Goal: Task Accomplishment & Management: Complete application form

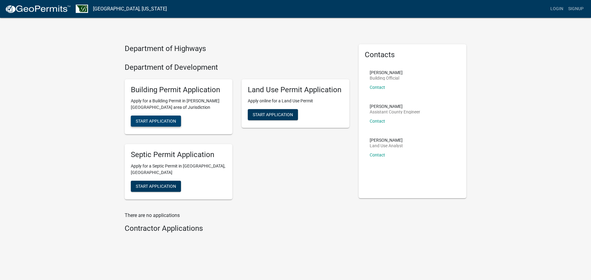
click at [165, 119] on span "Start Application" at bounding box center [156, 121] width 40 height 5
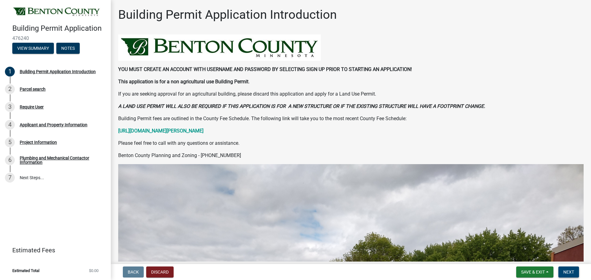
click at [566, 274] on span "Next" at bounding box center [568, 272] width 11 height 5
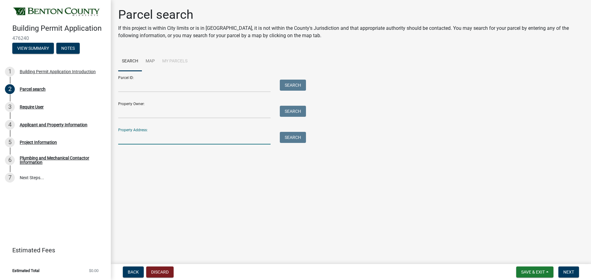
click at [150, 137] on input "Property Address:" at bounding box center [194, 138] width 152 height 13
type input "12489"
click at [310, 144] on div "Parcel ID: Search Property Owner: Search Property Address: 12489 Search" at bounding box center [350, 108] width 465 height 74
click at [292, 142] on button "Search" at bounding box center [293, 137] width 26 height 11
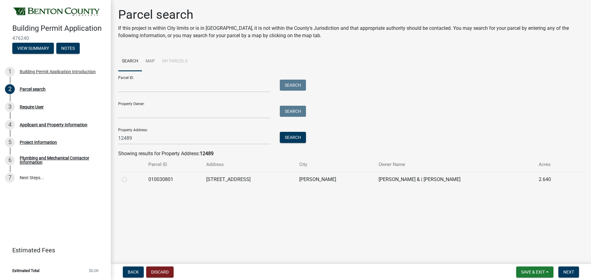
click at [129, 176] on label at bounding box center [129, 176] width 0 height 0
click at [129, 178] on input "radio" at bounding box center [131, 178] width 4 height 4
radio input "true"
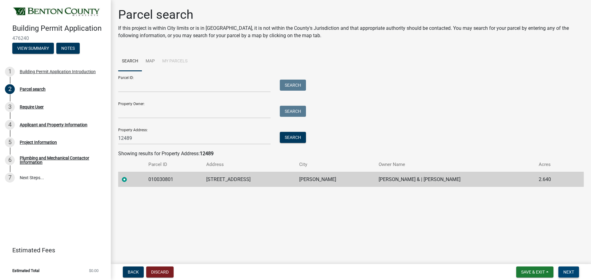
click at [569, 272] on span "Next" at bounding box center [568, 272] width 11 height 5
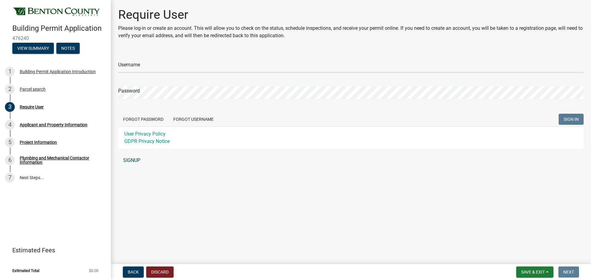
click at [133, 159] on link "SIGNUP" at bounding box center [350, 160] width 465 height 12
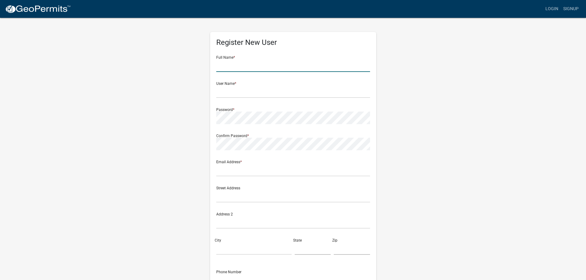
click at [238, 63] on input "text" at bounding box center [293, 65] width 154 height 13
type input "Severin Bialke"
type input "[EMAIL_ADDRESS][DOMAIN_NAME]"
type input "9254 315TH TRAIL"
type input "PRINCETON"
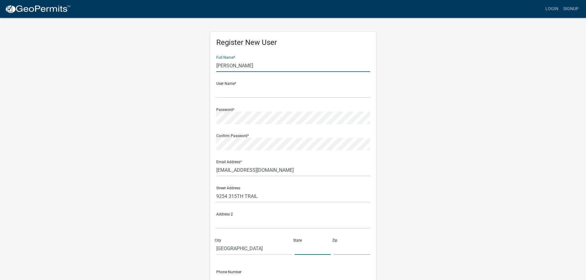
type input "MN"
type input "55371"
type input "7632183585"
click at [249, 94] on input "text" at bounding box center [293, 92] width 154 height 13
click at [280, 92] on input "text" at bounding box center [293, 92] width 154 height 13
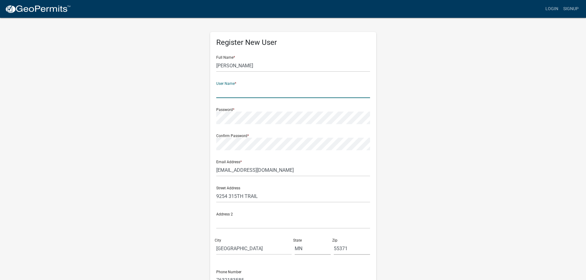
paste input "[EMAIL_ADDRESS][DOMAIN_NAME]"
type input "[EMAIL_ADDRESS][DOMAIN_NAME]"
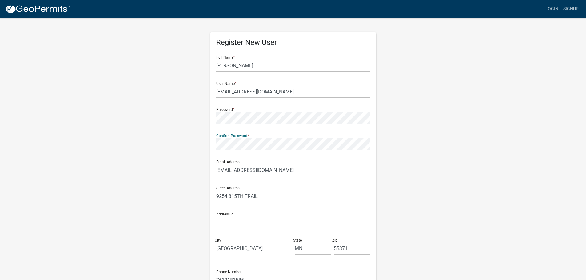
drag, startPoint x: 247, startPoint y: 168, endPoint x: 254, endPoint y: 168, distance: 7.1
click at [247, 168] on input "[EMAIL_ADDRESS][DOMAIN_NAME]" at bounding box center [293, 170] width 154 height 13
drag, startPoint x: 275, startPoint y: 169, endPoint x: 182, endPoint y: 155, distance: 94.0
click at [182, 155] on div "Register New User Full Name * Severin Bialke User Name * Admin@FourSeasonsBuild…" at bounding box center [293, 181] width 351 height 329
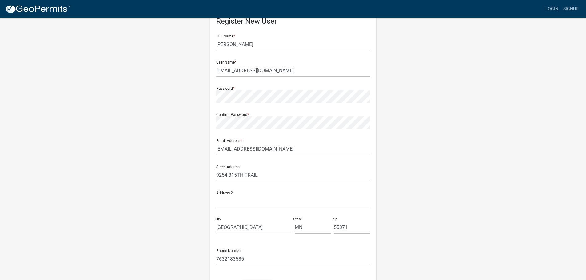
scroll to position [31, 0]
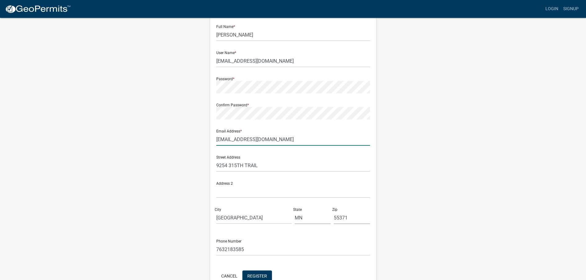
click at [342, 144] on input "[EMAIL_ADDRESS][DOMAIN_NAME]" at bounding box center [293, 139] width 154 height 13
drag, startPoint x: 341, startPoint y: 144, endPoint x: 155, endPoint y: 129, distance: 186.1
click at [155, 129] on div "Register New User Full Name * Severin Bialke User Name * Admin@FourSeasonsBuild…" at bounding box center [293, 150] width 351 height 329
type input "[PERSON_NAME][EMAIL_ADDRESS][DOMAIN_NAME]"
drag, startPoint x: 282, startPoint y: 163, endPoint x: 175, endPoint y: 154, distance: 107.8
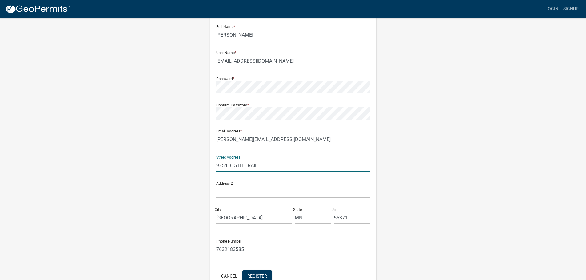
click at [176, 154] on div "Register New User Full Name * Severin Bialke User Name * Admin@FourSeasonsBuild…" at bounding box center [293, 150] width 351 height 329
type input "5144 134th St Nw"
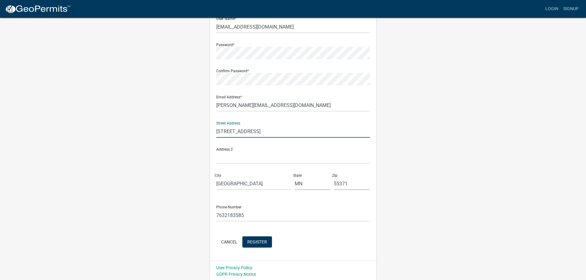
scroll to position [66, 0]
drag, startPoint x: 259, startPoint y: 184, endPoint x: 274, endPoint y: 187, distance: 15.1
click at [259, 184] on input "PRINCETON" at bounding box center [253, 182] width 75 height 13
drag, startPoint x: 279, startPoint y: 187, endPoint x: 151, endPoint y: 170, distance: 128.8
click at [150, 170] on div "Register New User Full Name * Severin Bialke User Name * Admin@FourSeasonsBuild…" at bounding box center [293, 115] width 351 height 329
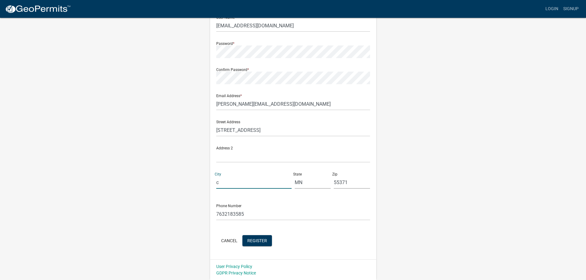
type input "Clearwater"
type input "NW"
drag, startPoint x: 182, startPoint y: 152, endPoint x: 168, endPoint y: 152, distance: 14.2
click at [168, 152] on div "Register New User Full Name * Severin Bialke User Name * Admin@FourSeasonsBuild…" at bounding box center [293, 115] width 351 height 329
click at [340, 184] on input "55371" at bounding box center [352, 182] width 36 height 13
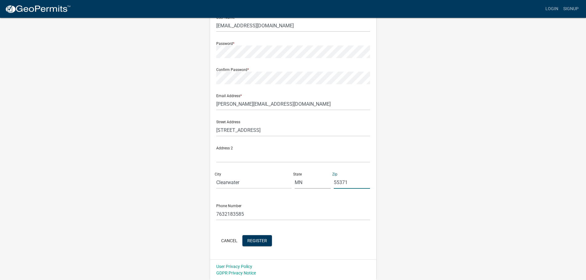
click at [340, 184] on input "55371" at bounding box center [352, 182] width 36 height 13
type input "55320"
click at [258, 239] on span "Register" at bounding box center [257, 240] width 20 height 5
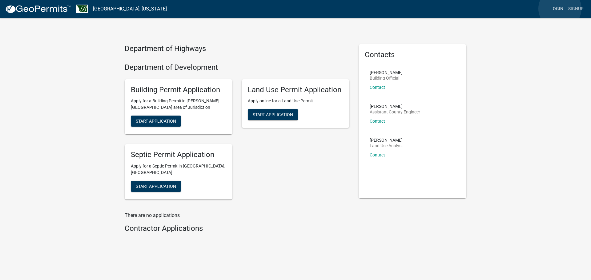
click at [560, 9] on link "Login" at bounding box center [557, 9] width 18 height 12
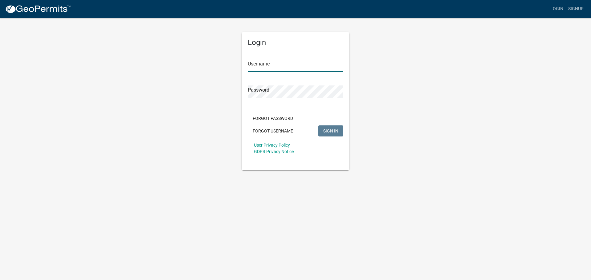
click at [270, 68] on input "Username" at bounding box center [295, 65] width 95 height 13
click at [259, 67] on input "ad" at bounding box center [295, 65] width 95 height 13
drag, startPoint x: 267, startPoint y: 67, endPoint x: 230, endPoint y: 64, distance: 37.0
click at [230, 64] on div "Login Username ad Password Forgot Password Forgot Username SIGN IN User Privacy…" at bounding box center [295, 93] width 351 height 153
paste input "[EMAIL_ADDRESS][DOMAIN_NAME]"
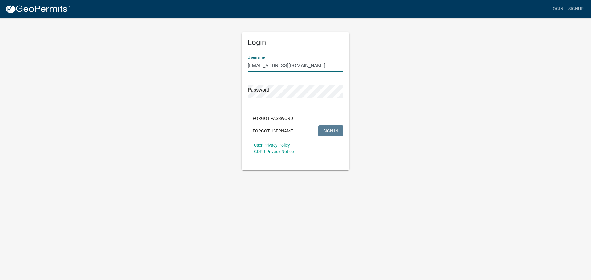
type input "[EMAIL_ADDRESS][DOMAIN_NAME]"
click at [321, 126] on button "SIGN IN" at bounding box center [330, 131] width 25 height 11
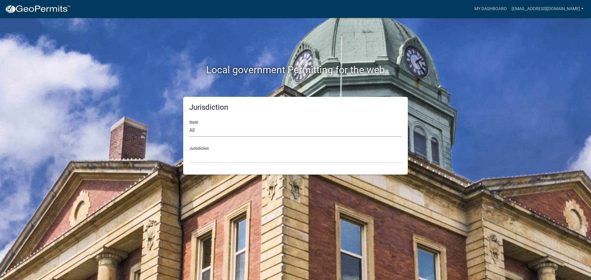
click at [205, 126] on select "All [US_STATE] [US_STATE] [US_STATE] [US_STATE] [US_STATE] [US_STATE] [US_STATE…" at bounding box center [295, 130] width 212 height 13
click at [200, 131] on select "All [US_STATE] [US_STATE] [US_STATE] [US_STATE] [US_STATE] [US_STATE] [US_STATE…" at bounding box center [295, 130] width 212 height 13
select select "[US_STATE]"
click at [189, 124] on select "All [US_STATE] [US_STATE] [US_STATE] [US_STATE] [US_STATE] [US_STATE] [US_STATE…" at bounding box center [295, 130] width 212 height 13
click at [213, 155] on select "[GEOGRAPHIC_DATA], [US_STATE] [GEOGRAPHIC_DATA], [US_STATE] [GEOGRAPHIC_DATA], …" at bounding box center [295, 156] width 212 height 13
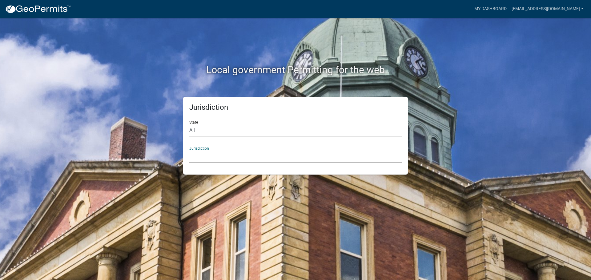
click at [157, 162] on div "Jurisdiction State All [US_STATE] [US_STATE] [US_STATE] [US_STATE] [US_STATE] […" at bounding box center [295, 136] width 351 height 78
click at [222, 160] on select "[GEOGRAPHIC_DATA], [US_STATE] [GEOGRAPHIC_DATA], [US_STATE] [GEOGRAPHIC_DATA], …" at bounding box center [295, 156] width 212 height 13
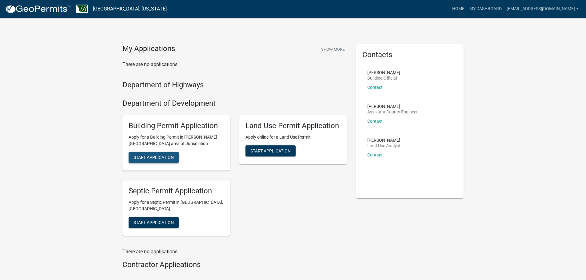
click at [162, 158] on span "Start Application" at bounding box center [154, 157] width 40 height 5
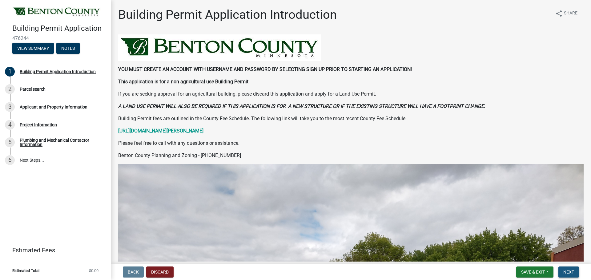
click at [574, 274] on span "Next" at bounding box center [568, 272] width 11 height 5
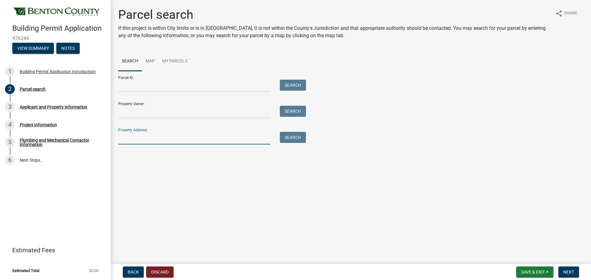
click at [254, 138] on input "Property Address:" at bounding box center [194, 138] width 152 height 13
type input "12489"
click at [291, 140] on button "Search" at bounding box center [293, 137] width 26 height 11
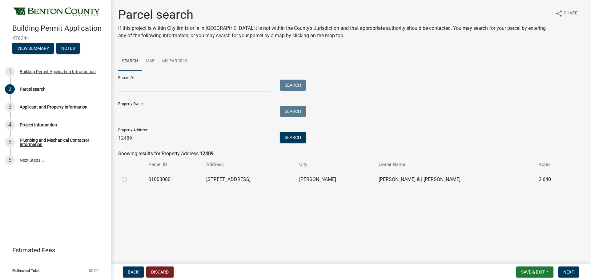
click at [127, 179] on div at bounding box center [131, 179] width 19 height 7
click at [127, 181] on div at bounding box center [131, 179] width 19 height 7
click at [129, 176] on label at bounding box center [129, 176] width 0 height 0
click at [129, 180] on input "radio" at bounding box center [131, 178] width 4 height 4
radio input "true"
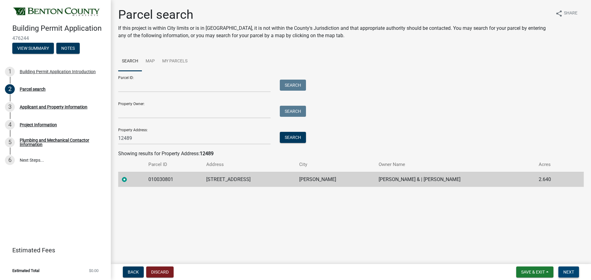
click at [564, 273] on span "Next" at bounding box center [568, 272] width 11 height 5
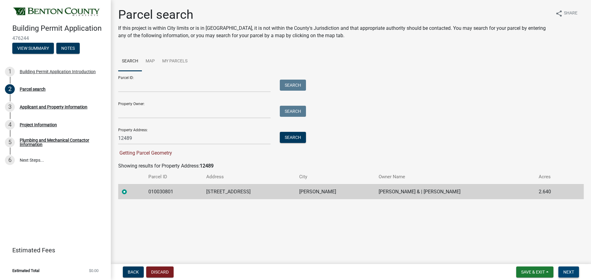
click at [572, 270] on span "Next" at bounding box center [568, 272] width 11 height 5
click at [401, 241] on main "Parcel search If this project is within City limits or is in [GEOGRAPHIC_DATA],…" at bounding box center [351, 131] width 480 height 262
click at [144, 192] on td at bounding box center [131, 191] width 26 height 15
click at [149, 142] on input "12489" at bounding box center [194, 138] width 152 height 13
click at [134, 191] on div at bounding box center [131, 191] width 19 height 7
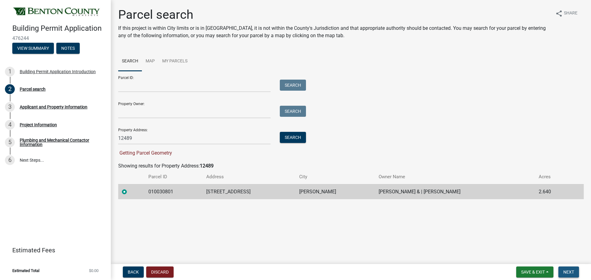
click at [576, 274] on button "Next" at bounding box center [568, 272] width 21 height 11
click at [138, 272] on span "Back" at bounding box center [133, 272] width 11 height 5
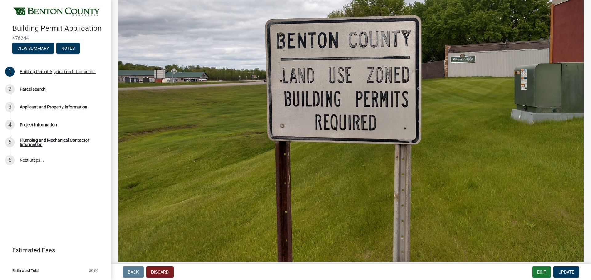
scroll to position [277, 0]
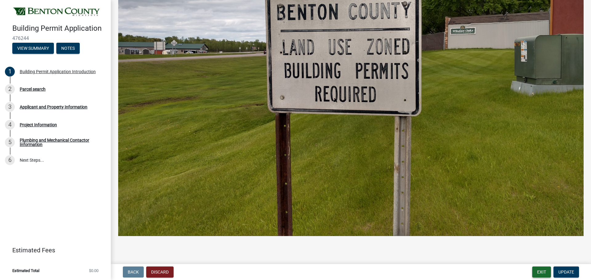
click at [544, 275] on button "Exit" at bounding box center [541, 272] width 19 height 11
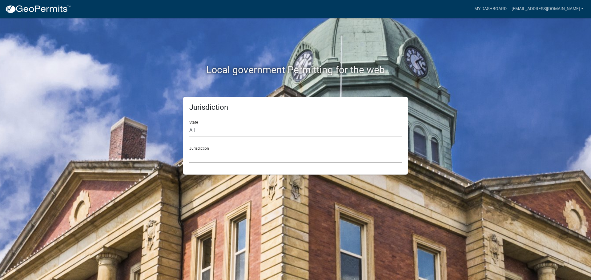
click at [204, 158] on select "[GEOGRAPHIC_DATA], [US_STATE] [GEOGRAPHIC_DATA], [US_STATE][PERSON_NAME][GEOGRA…" at bounding box center [295, 156] width 212 height 13
drag, startPoint x: 145, startPoint y: 143, endPoint x: 176, endPoint y: 134, distance: 32.6
click at [145, 143] on div "Jurisdiction State All [US_STATE] [US_STATE] [US_STATE] [US_STATE] [US_STATE] […" at bounding box center [295, 136] width 351 height 78
click at [210, 126] on select "All [US_STATE] [US_STATE] [US_STATE] [US_STATE] [US_STATE] [US_STATE] [US_STATE…" at bounding box center [295, 130] width 212 height 13
select select "[US_STATE]"
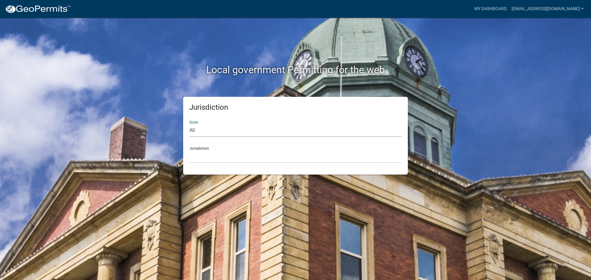
click at [189, 124] on select "All [US_STATE] [US_STATE] [US_STATE] [US_STATE] [US_STATE] [US_STATE] [US_STATE…" at bounding box center [295, 130] width 212 height 13
click at [209, 158] on select "[GEOGRAPHIC_DATA], [US_STATE] [GEOGRAPHIC_DATA], [US_STATE] [GEOGRAPHIC_DATA], …" at bounding box center [295, 156] width 212 height 13
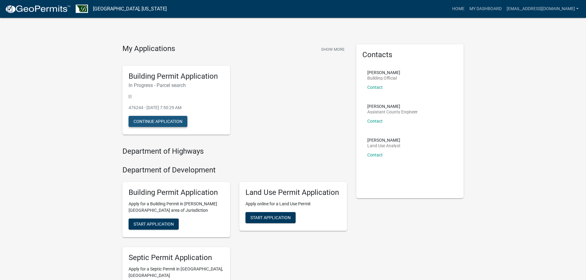
click at [178, 122] on button "Continue Application" at bounding box center [158, 121] width 59 height 11
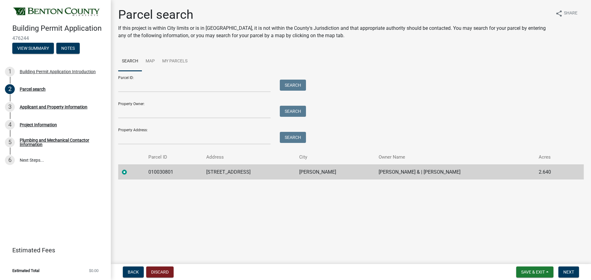
click at [129, 169] on label at bounding box center [129, 169] width 0 height 0
click at [129, 172] on input "radio" at bounding box center [131, 171] width 4 height 4
click at [129, 169] on label at bounding box center [129, 169] width 0 height 0
click at [129, 173] on input "radio" at bounding box center [131, 171] width 4 height 4
click at [129, 169] on label at bounding box center [129, 169] width 0 height 0
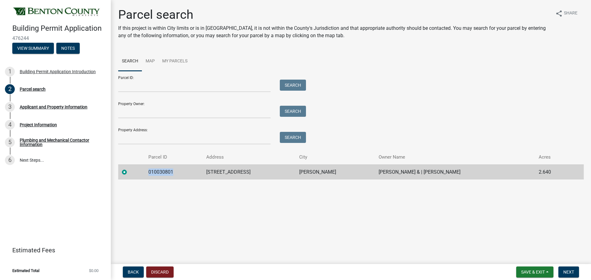
click at [129, 173] on input "radio" at bounding box center [131, 171] width 4 height 4
click at [129, 169] on label at bounding box center [129, 169] width 0 height 0
click at [129, 173] on input "radio" at bounding box center [131, 171] width 4 height 4
click at [129, 169] on label at bounding box center [129, 169] width 0 height 0
click at [129, 173] on input "radio" at bounding box center [131, 171] width 4 height 4
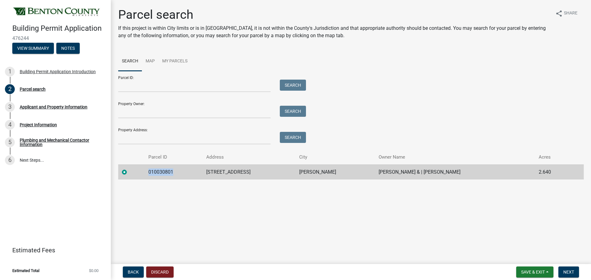
click at [129, 169] on label at bounding box center [129, 169] width 0 height 0
click at [129, 173] on input "radio" at bounding box center [131, 171] width 4 height 4
click at [129, 169] on label at bounding box center [129, 169] width 0 height 0
click at [129, 173] on input "radio" at bounding box center [131, 171] width 4 height 4
click at [162, 172] on td "010030801" at bounding box center [174, 172] width 58 height 15
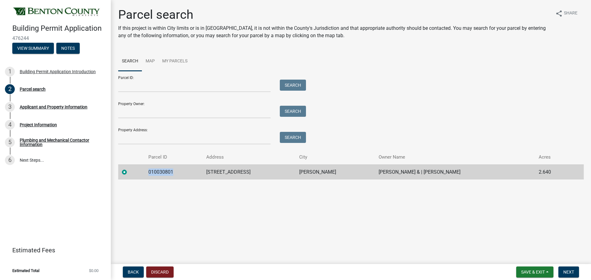
click at [162, 172] on td "010030801" at bounding box center [174, 172] width 58 height 15
copy td "010030801"
click at [172, 87] on input "Parcel ID:" at bounding box center [194, 86] width 152 height 13
paste input "010030801"
type input "010030801"
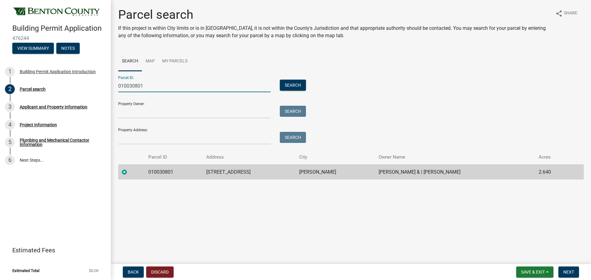
click at [375, 173] on td "[PERSON_NAME] & | [PERSON_NAME]" at bounding box center [455, 172] width 160 height 15
drag, startPoint x: 357, startPoint y: 173, endPoint x: 427, endPoint y: 172, distance: 70.5
click at [427, 172] on td "[PERSON_NAME] & | [PERSON_NAME]" at bounding box center [455, 172] width 160 height 15
copy td "[PERSON_NAME] & | [PERSON_NAME]"
click at [141, 113] on input "Property Owner:" at bounding box center [194, 112] width 152 height 13
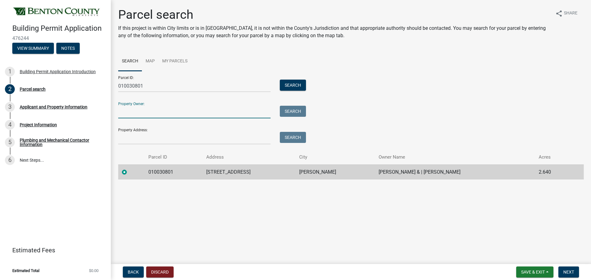
paste input "[PERSON_NAME] & | [PERSON_NAME]"
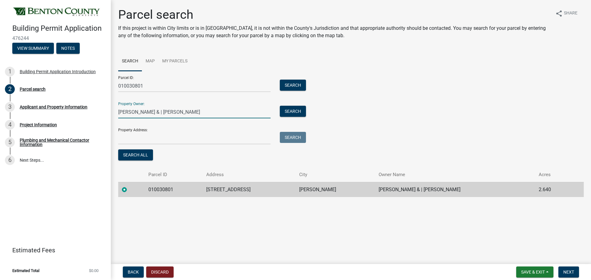
type input "[PERSON_NAME] & | [PERSON_NAME]"
click at [217, 193] on td "[STREET_ADDRESS]" at bounding box center [248, 189] width 93 height 15
drag, startPoint x: 217, startPoint y: 193, endPoint x: 256, endPoint y: 194, distance: 39.1
click at [256, 194] on td "[STREET_ADDRESS]" at bounding box center [248, 189] width 93 height 15
copy td "[STREET_ADDRESS]"
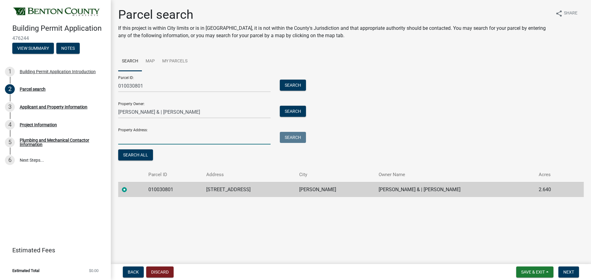
click at [169, 134] on input "Property Address:" at bounding box center [194, 138] width 152 height 13
paste input "[STREET_ADDRESS]"
type input "[STREET_ADDRESS]"
click at [569, 275] on button "Next" at bounding box center [568, 272] width 21 height 11
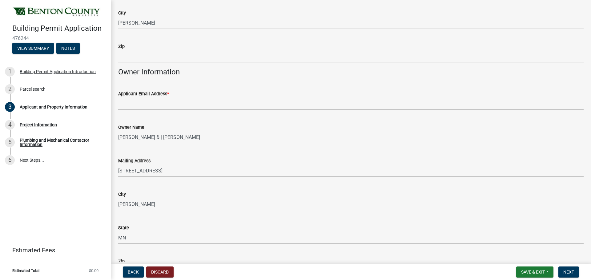
scroll to position [123, 0]
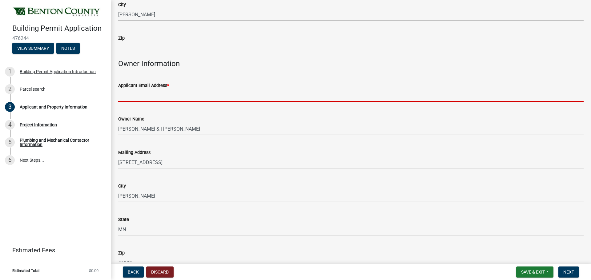
click at [148, 97] on input "Applicant Email Address *" at bounding box center [350, 95] width 465 height 13
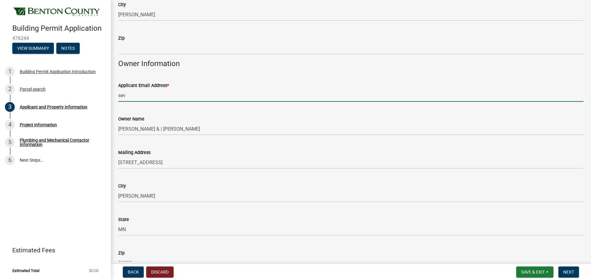
type input "[PERSON_NAME][EMAIL_ADDRESS][DOMAIN_NAME]"
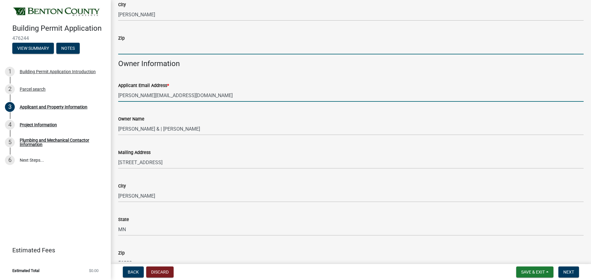
type input "55320"
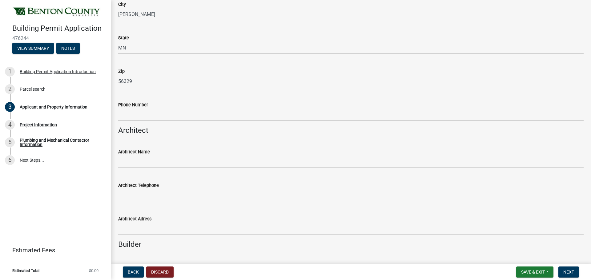
scroll to position [308, 0]
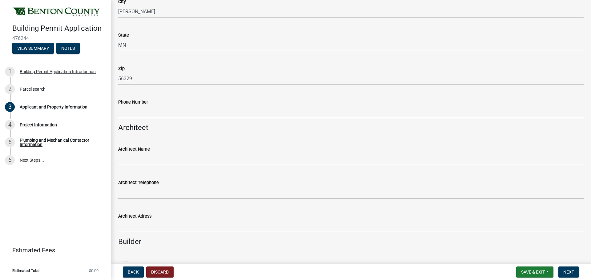
click at [178, 114] on input "Phone Number" at bounding box center [350, 112] width 465 height 13
type input "7632183585"
type input "[STREET_ADDRESS]"
type input "[EMAIL_ADDRESS][DOMAIN_NAME]"
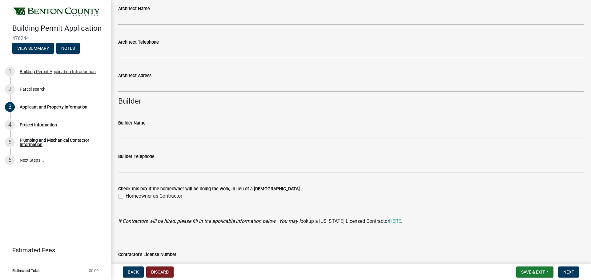
scroll to position [462, 0]
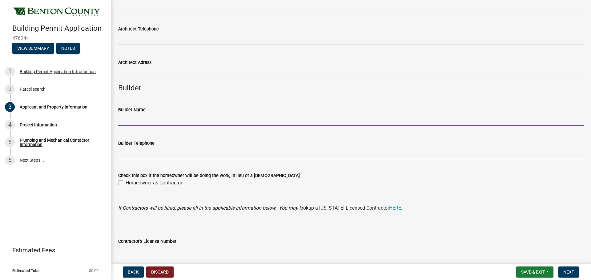
click at [170, 123] on input "Builder Name" at bounding box center [350, 120] width 465 height 13
type input "Four Seasons Builders L.L.C."
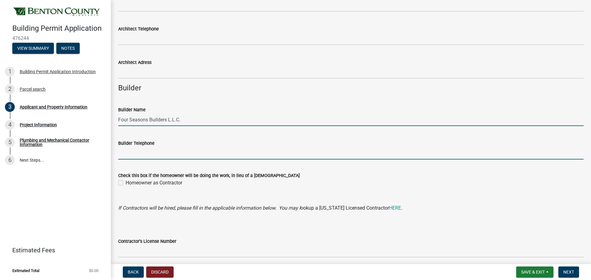
click at [152, 154] on input "Builder Telephone" at bounding box center [350, 153] width 465 height 13
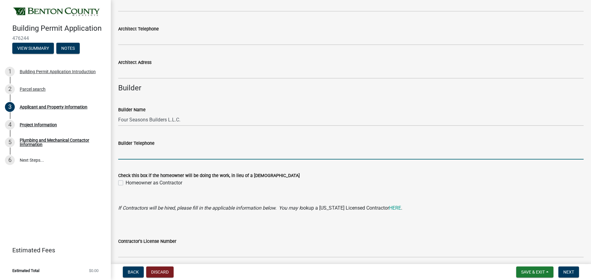
type input "7632183585"
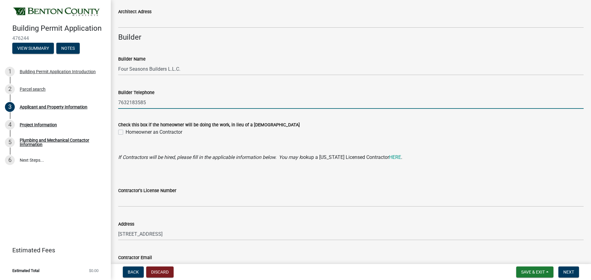
scroll to position [523, 0]
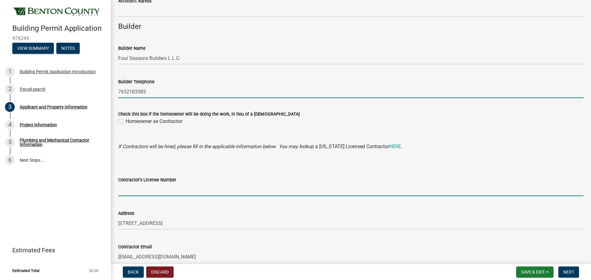
click at [189, 193] on input "Contractor's License Number" at bounding box center [350, 190] width 465 height 13
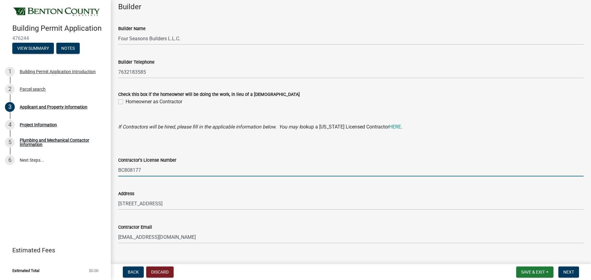
scroll to position [554, 0]
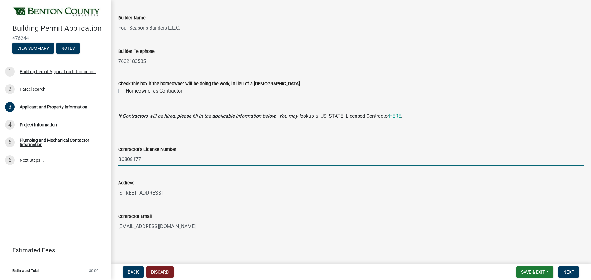
type input "BC808177"
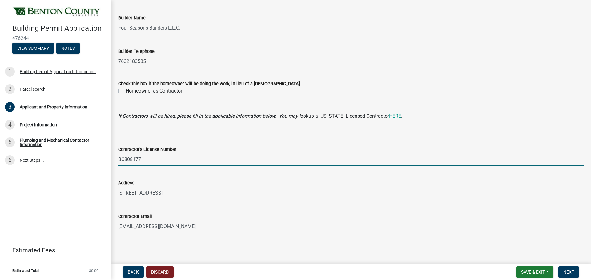
drag, startPoint x: 189, startPoint y: 193, endPoint x: 194, endPoint y: 193, distance: 4.4
click at [189, 193] on input "[STREET_ADDRESS]" at bounding box center [350, 193] width 465 height 13
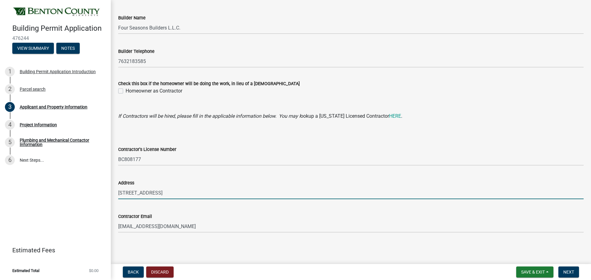
drag, startPoint x: 218, startPoint y: 192, endPoint x: 47, endPoint y: 181, distance: 171.4
click at [47, 181] on div "Building Permit Application 476244 View Summary Notes 1 Building Permit Applica…" at bounding box center [295, 140] width 591 height 280
type input "[STREET_ADDRESS]"
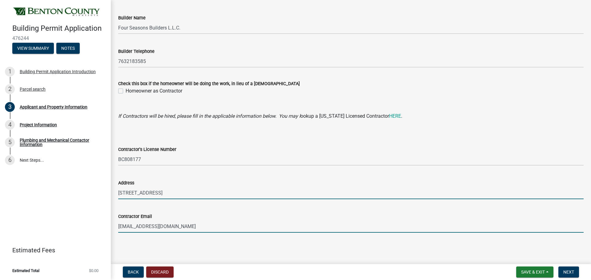
click at [166, 230] on input "[EMAIL_ADDRESS][DOMAIN_NAME]" at bounding box center [350, 226] width 465 height 13
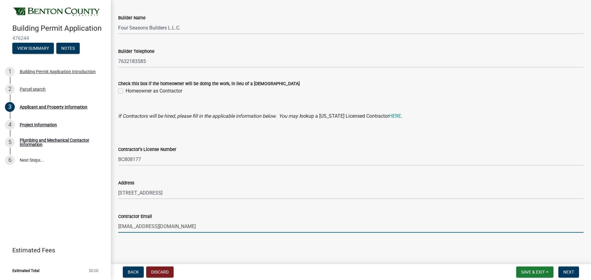
drag, startPoint x: 180, startPoint y: 230, endPoint x: 72, endPoint y: 217, distance: 108.8
click at [72, 217] on div "Building Permit Application 476244 View Summary Notes 1 Building Permit Applica…" at bounding box center [295, 140] width 591 height 280
type input "[PERSON_NAME][EMAIL_ADDRESS][DOMAIN_NAME]"
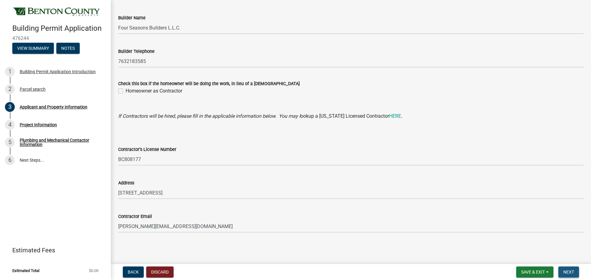
click at [563, 271] on span "Next" at bounding box center [568, 272] width 11 height 5
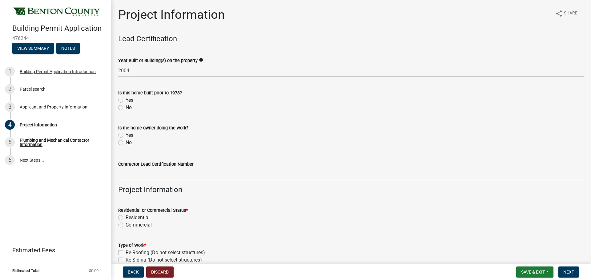
click at [126, 109] on label "No" at bounding box center [129, 107] width 6 height 7
click at [126, 108] on input "No" at bounding box center [128, 106] width 4 height 4
radio input "true"
click at [126, 143] on label "No" at bounding box center [129, 142] width 6 height 7
click at [126, 143] on input "No" at bounding box center [128, 141] width 4 height 4
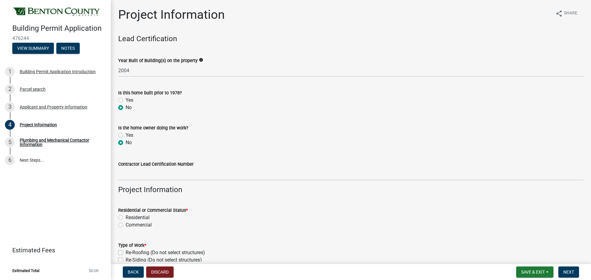
radio input "true"
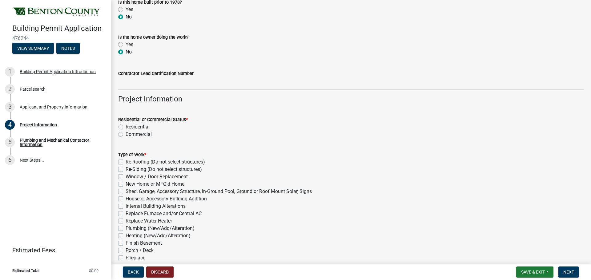
scroll to position [92, 0]
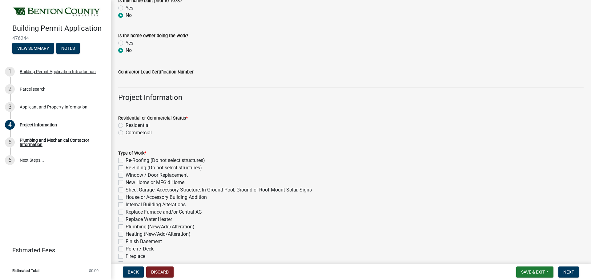
click at [126, 124] on label "Residential" at bounding box center [138, 125] width 24 height 7
click at [126, 124] on input "Residential" at bounding box center [128, 124] width 4 height 4
radio input "true"
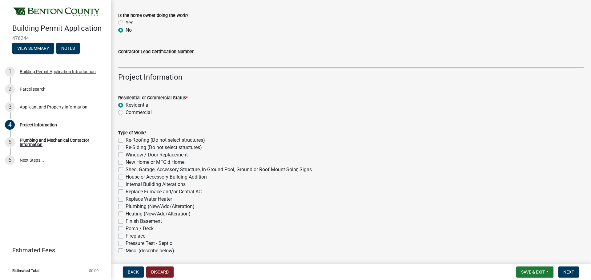
scroll to position [123, 0]
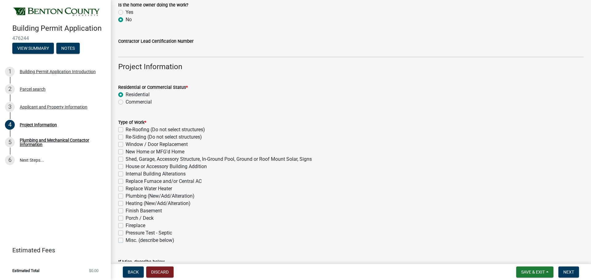
click at [126, 129] on label "Re-Roofing (Do not select structures)" at bounding box center [165, 129] width 79 height 7
click at [126, 129] on input "Re-Roofing (Do not select structures)" at bounding box center [128, 128] width 4 height 4
checkbox input "true"
checkbox input "false"
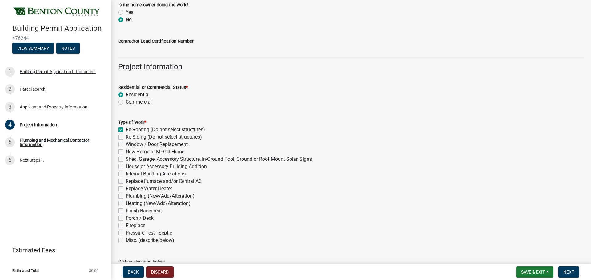
checkbox input "false"
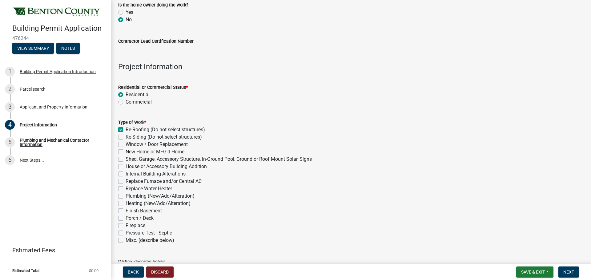
checkbox input "false"
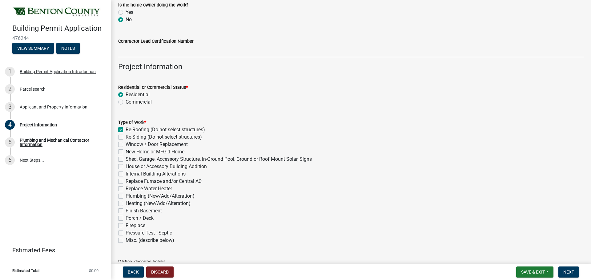
checkbox input "false"
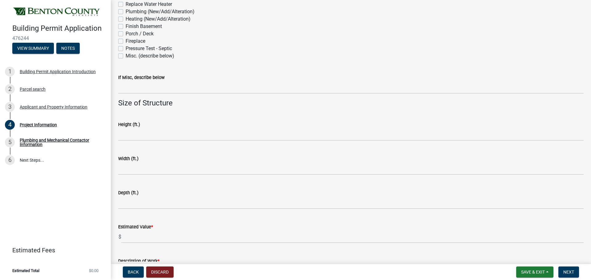
scroll to position [369, 0]
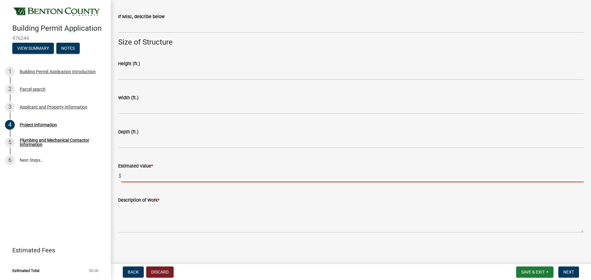
click at [181, 177] on input "text" at bounding box center [352, 176] width 462 height 13
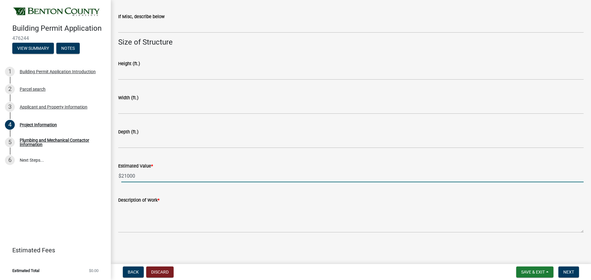
type input "21000"
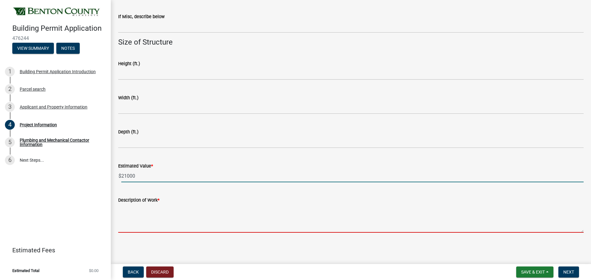
click at [197, 230] on textarea "Description of Work *" at bounding box center [350, 218] width 465 height 29
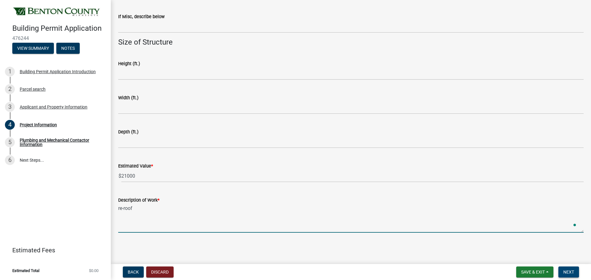
type textarea "re-roof"
click at [566, 274] on span "Next" at bounding box center [568, 272] width 11 height 5
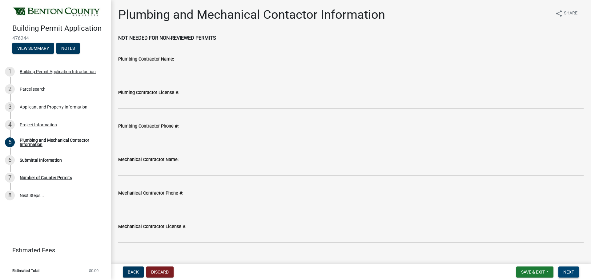
click at [569, 271] on span "Next" at bounding box center [568, 272] width 11 height 5
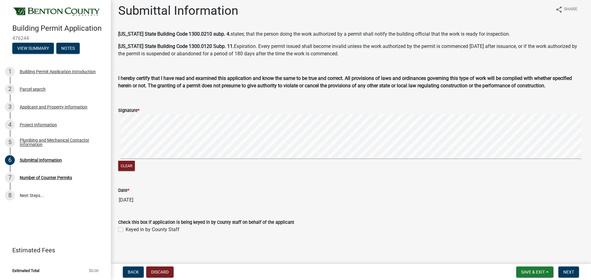
scroll to position [5, 0]
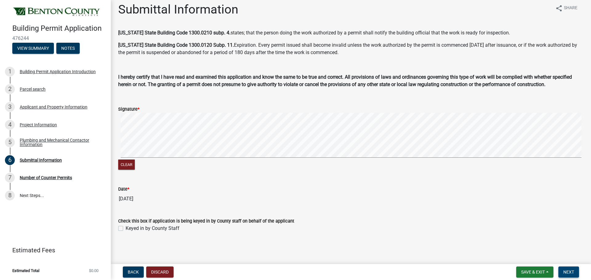
click at [571, 272] on span "Next" at bounding box center [568, 272] width 11 height 5
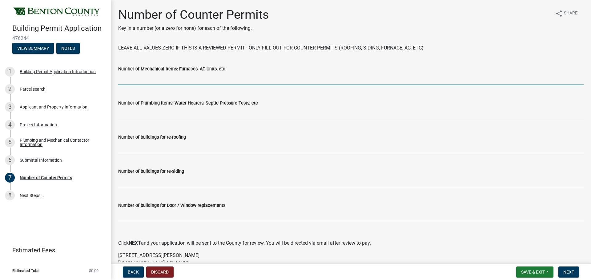
click at [212, 83] on input "text" at bounding box center [350, 79] width 465 height 13
type input "0"
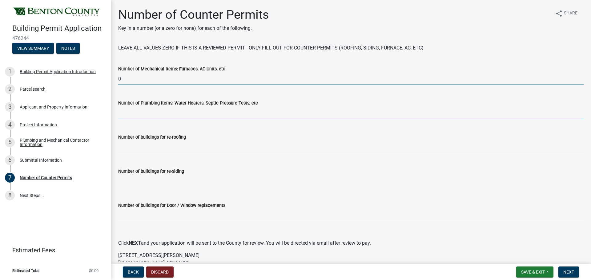
click at [157, 113] on input "text" at bounding box center [350, 113] width 465 height 13
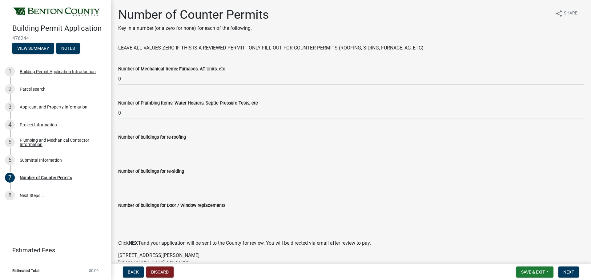
type input "0"
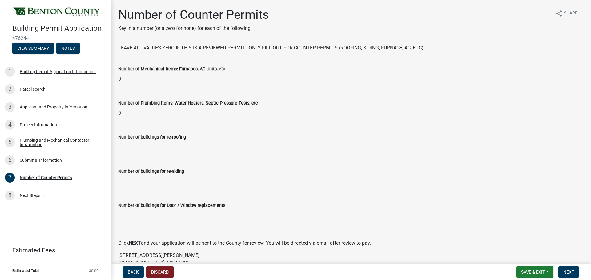
click at [158, 152] on input "text" at bounding box center [350, 147] width 465 height 13
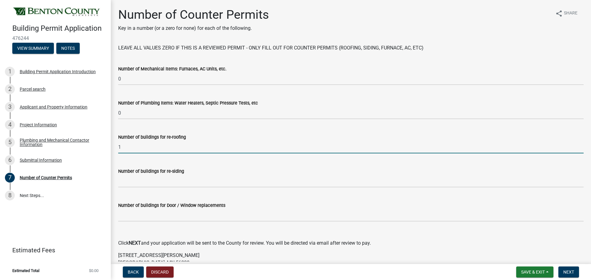
type input "1"
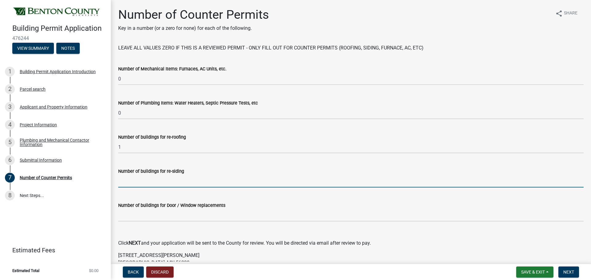
click at [160, 183] on input "text" at bounding box center [350, 181] width 465 height 13
type input "0"
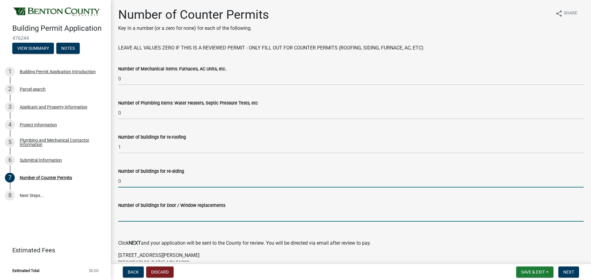
click at [157, 217] on input "text" at bounding box center [350, 215] width 465 height 13
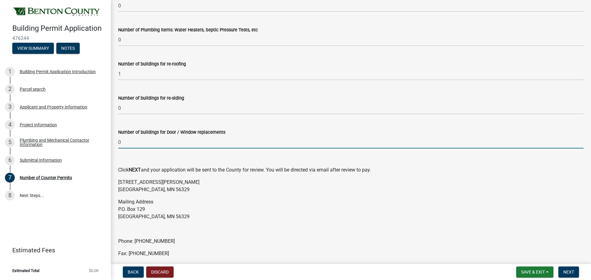
scroll to position [98, 0]
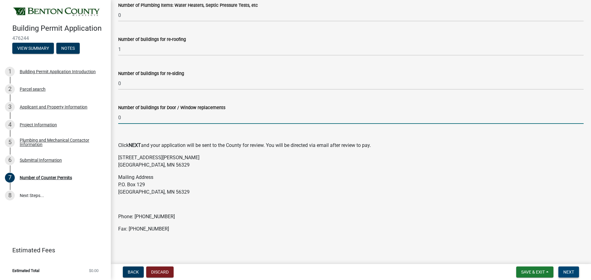
type input "0"
click at [566, 269] on button "Next" at bounding box center [568, 272] width 21 height 11
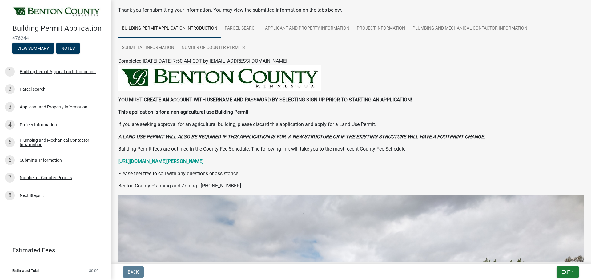
scroll to position [0, 0]
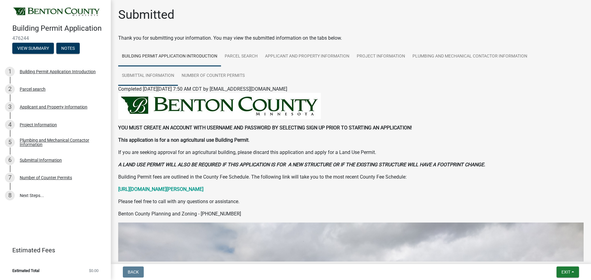
click at [169, 77] on link "Submittal Information" at bounding box center [148, 76] width 60 height 20
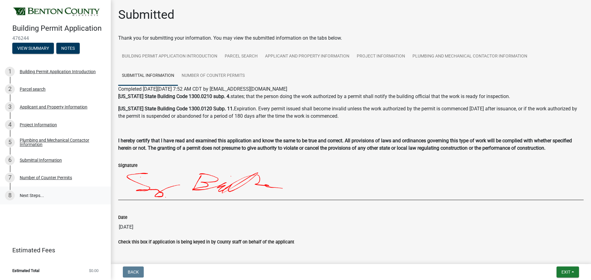
click at [29, 195] on link "8 Next Steps..." at bounding box center [55, 196] width 111 height 18
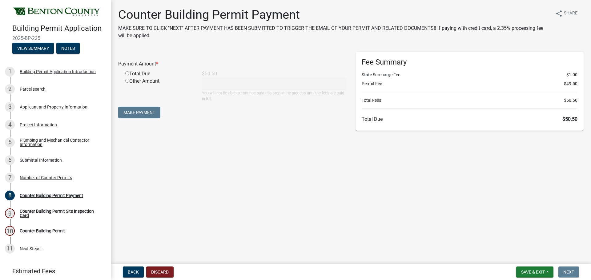
click at [140, 76] on div "Total Due" at bounding box center [159, 73] width 77 height 7
click at [136, 75] on div "Total Due" at bounding box center [159, 73] width 77 height 7
click at [127, 74] on input "radio" at bounding box center [127, 73] width 4 height 4
radio input "true"
type input "50.5"
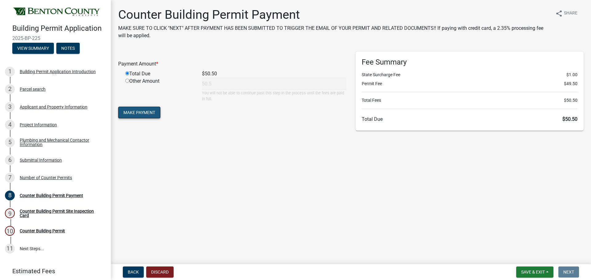
click at [138, 115] on button "Make Payment" at bounding box center [139, 113] width 42 height 12
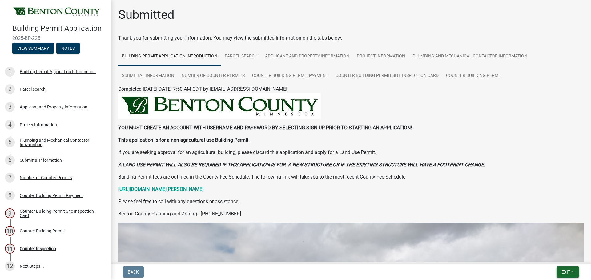
click at [568, 274] on span "Exit" at bounding box center [565, 272] width 9 height 5
click at [562, 260] on button "Save & Exit" at bounding box center [554, 256] width 49 height 15
